Goal: Find specific page/section

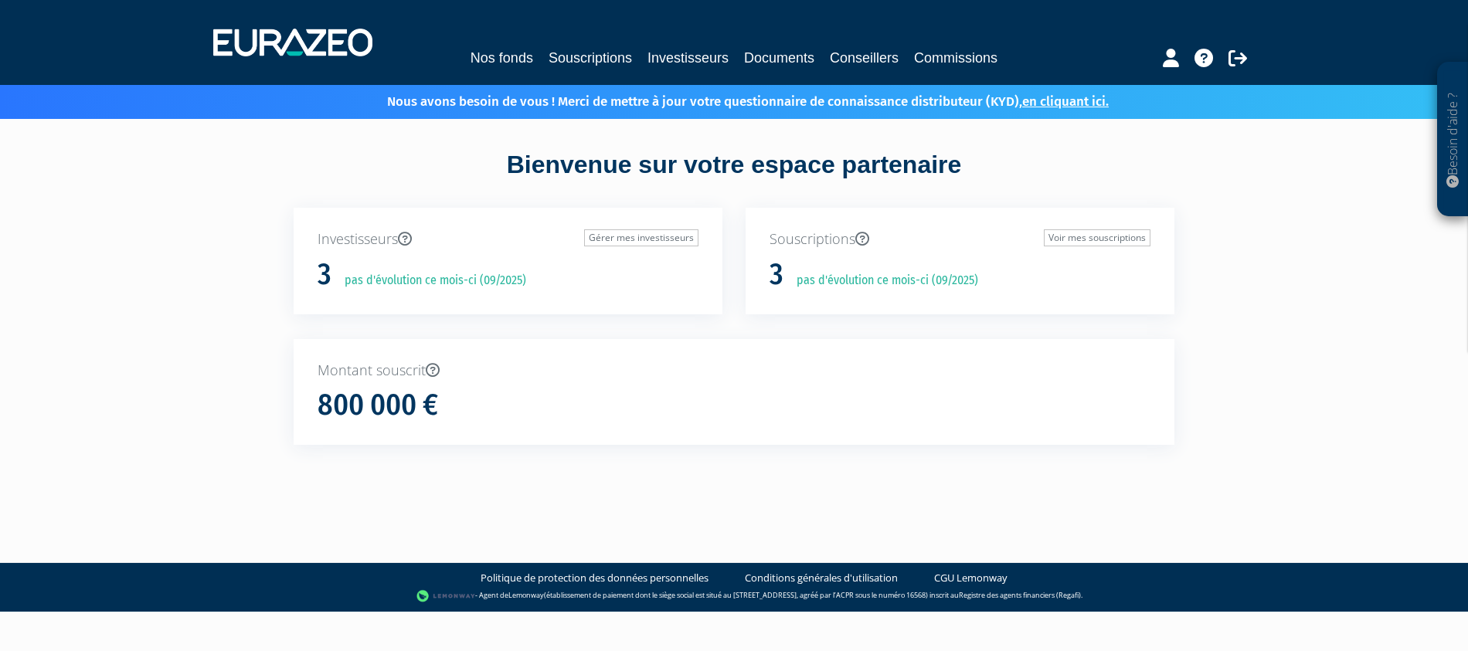
click at [765, 64] on link "Documents" at bounding box center [779, 58] width 70 height 22
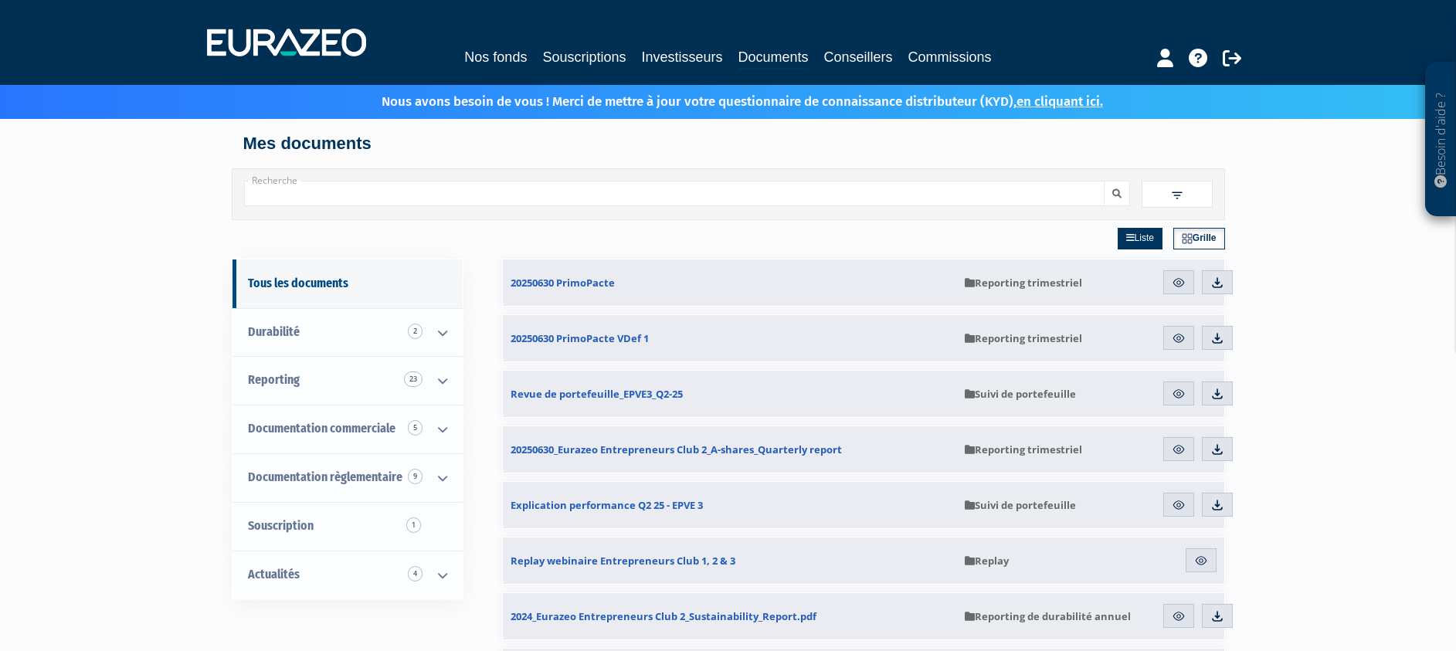
click at [868, 64] on link "Conseillers" at bounding box center [858, 57] width 69 height 22
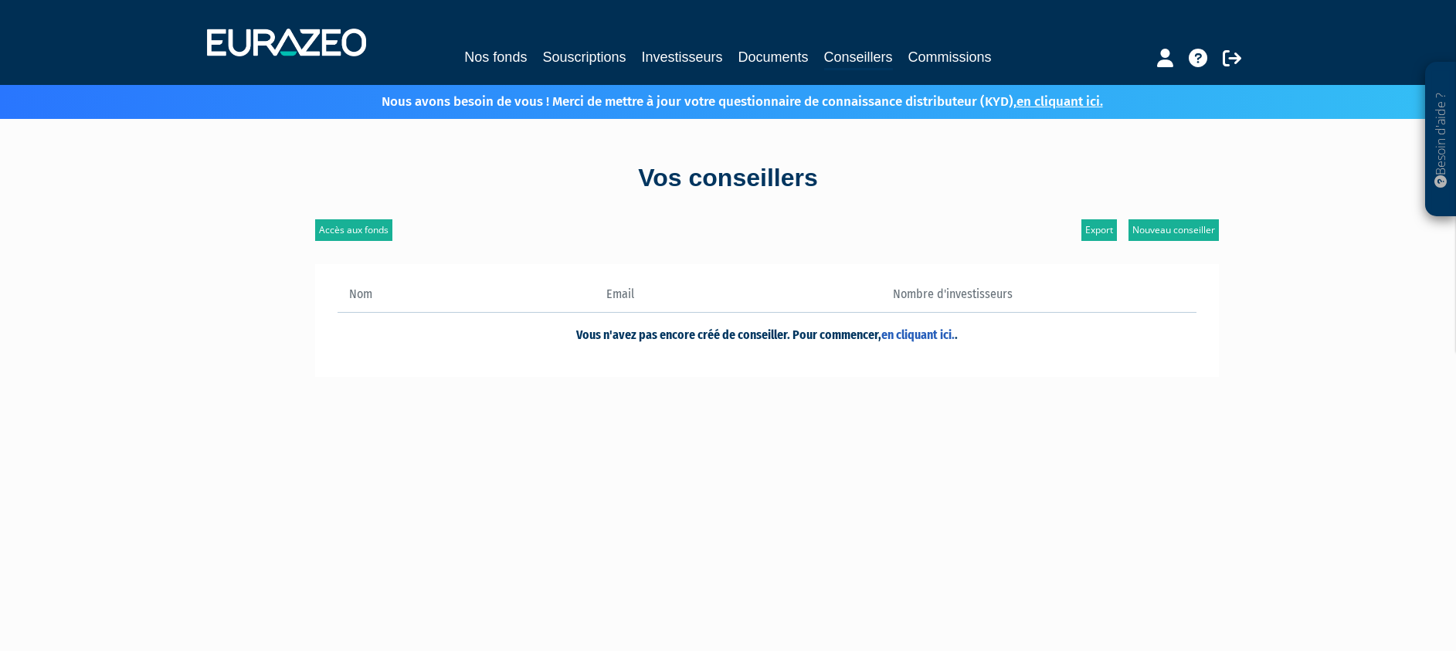
click at [790, 61] on link "Documents" at bounding box center [774, 57] width 70 height 22
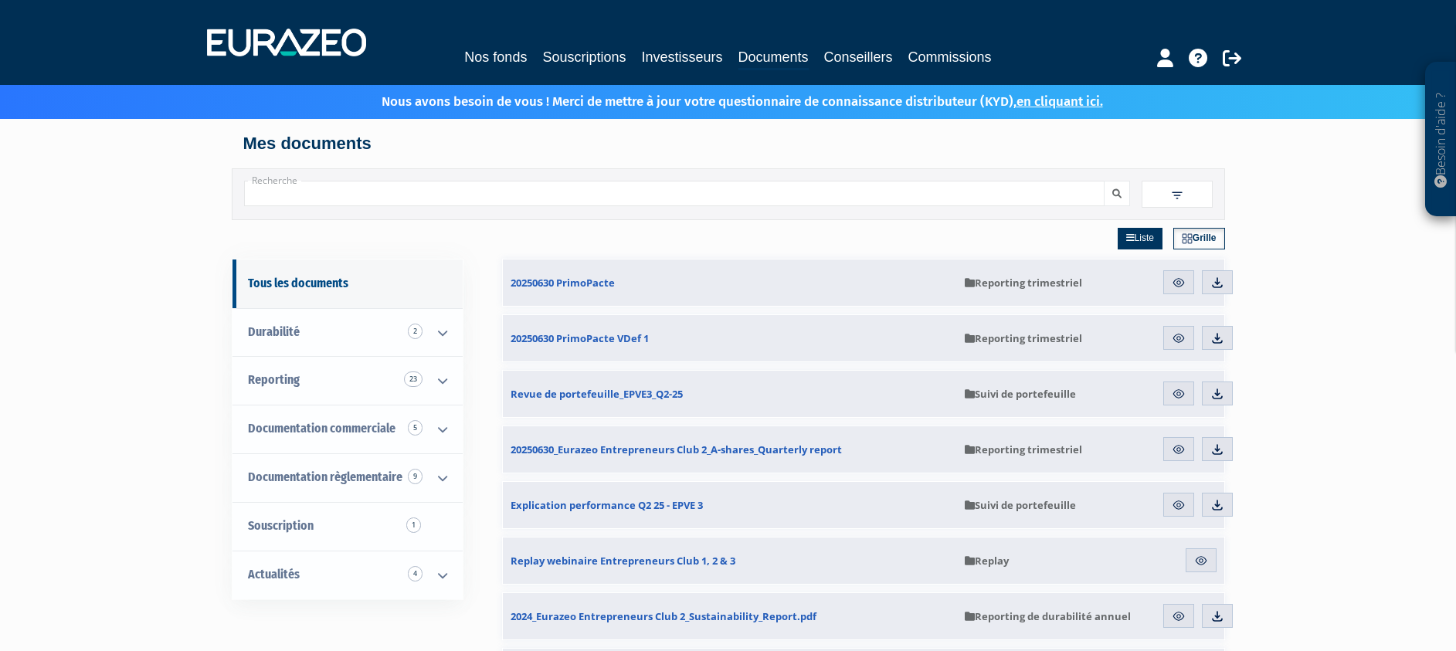
click at [979, 52] on link "Commissions" at bounding box center [950, 57] width 83 height 22
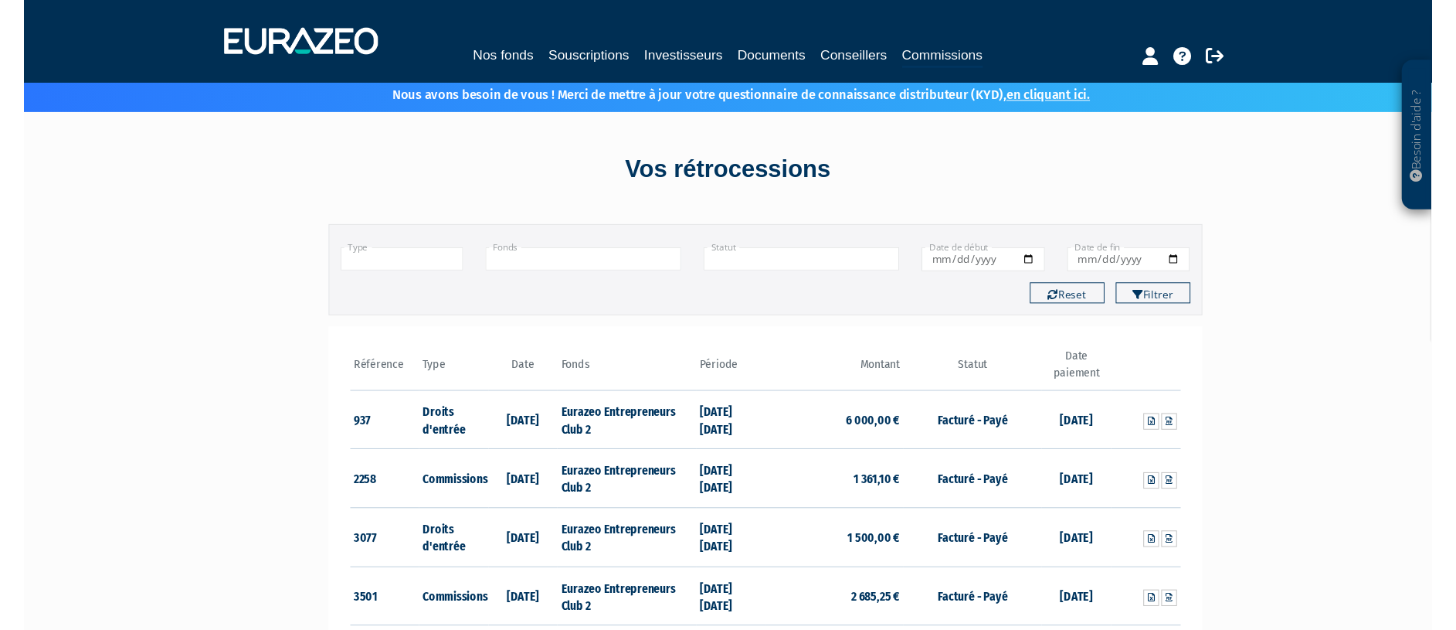
scroll to position [280, 0]
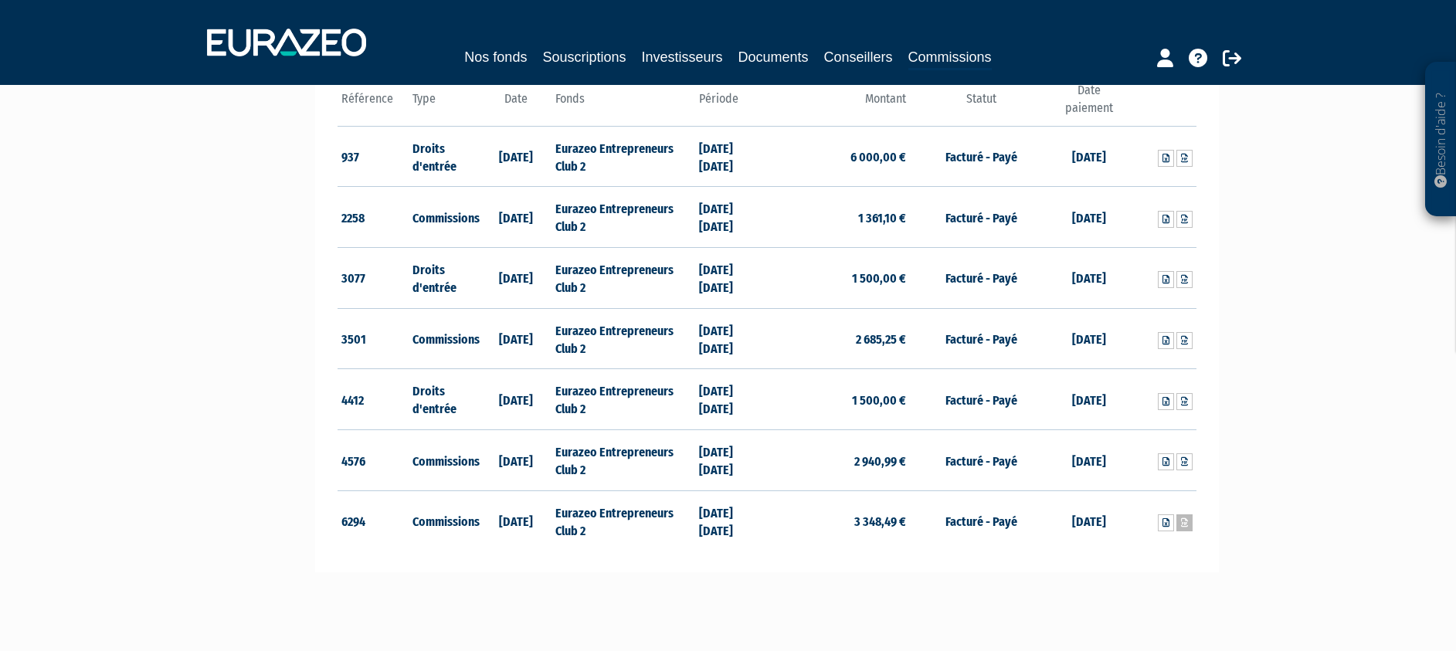
click at [1184, 518] on icon at bounding box center [1184, 522] width 7 height 9
